Goal: Navigation & Orientation: Find specific page/section

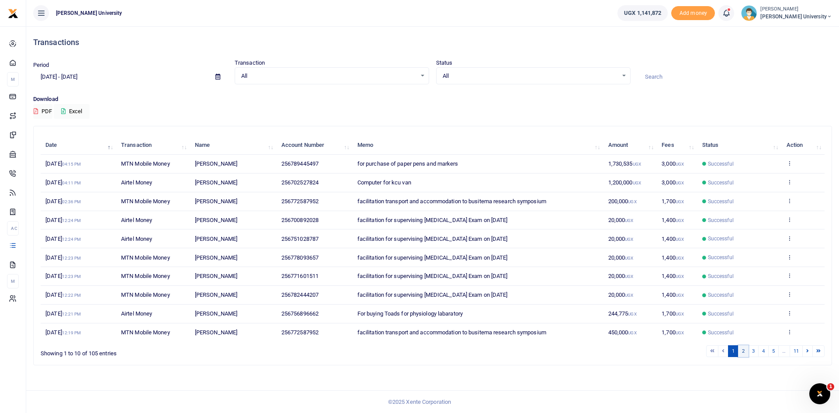
click at [742, 349] on link "2" at bounding box center [743, 351] width 10 height 12
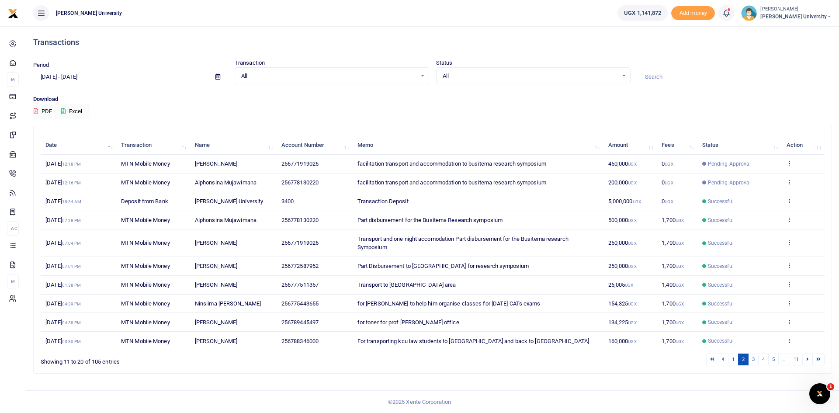
click at [719, 182] on span "Pending Approval" at bounding box center [729, 183] width 43 height 8
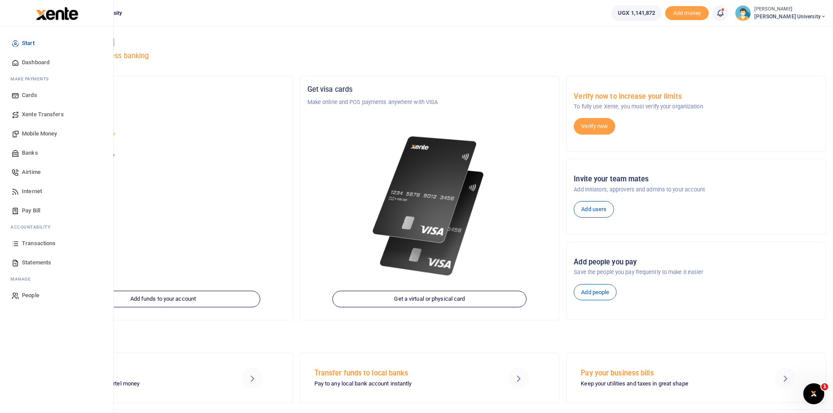
click at [39, 63] on span "Dashboard" at bounding box center [36, 62] width 28 height 9
click at [35, 61] on span "Dashboard" at bounding box center [36, 62] width 28 height 9
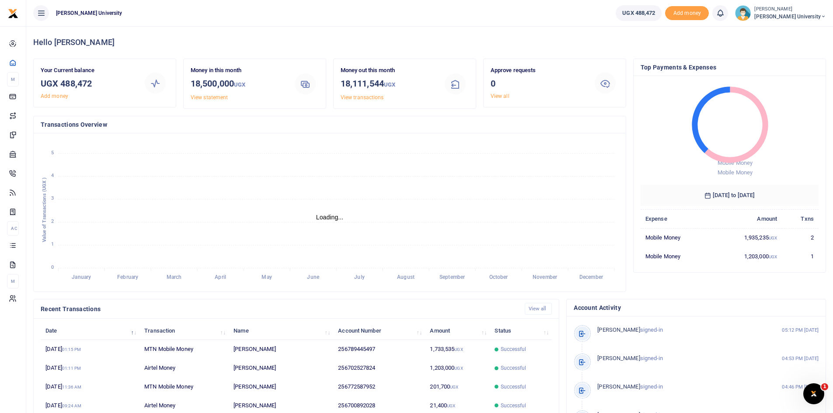
scroll to position [7, 7]
